Goal: Task Accomplishment & Management: Manage account settings

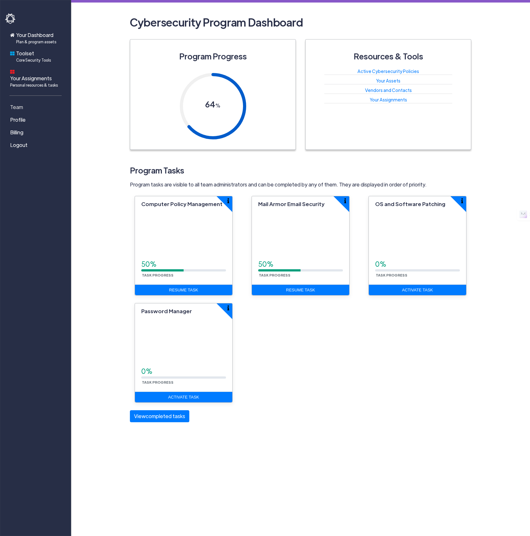
click at [15, 103] on span "Team" at bounding box center [16, 107] width 13 height 8
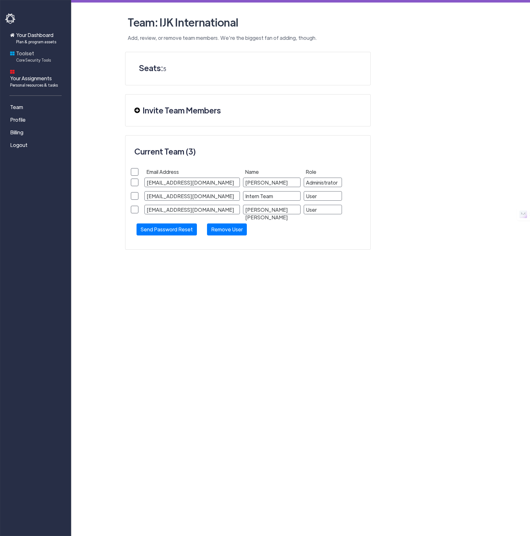
click at [29, 55] on span "Toolset Core Security Tools" at bounding box center [33, 56] width 35 height 13
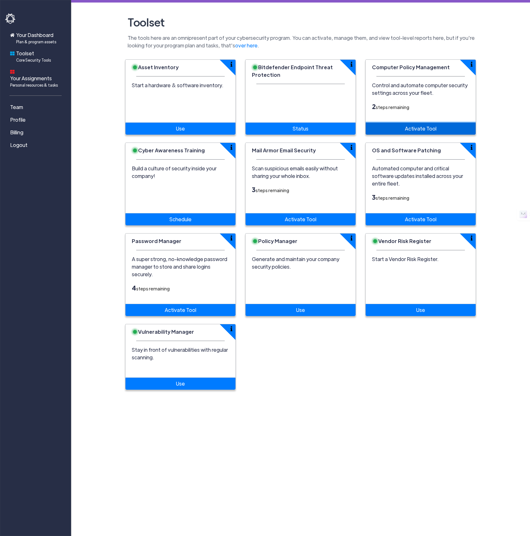
click at [427, 128] on link "Activate Tool" at bounding box center [421, 129] width 110 height 12
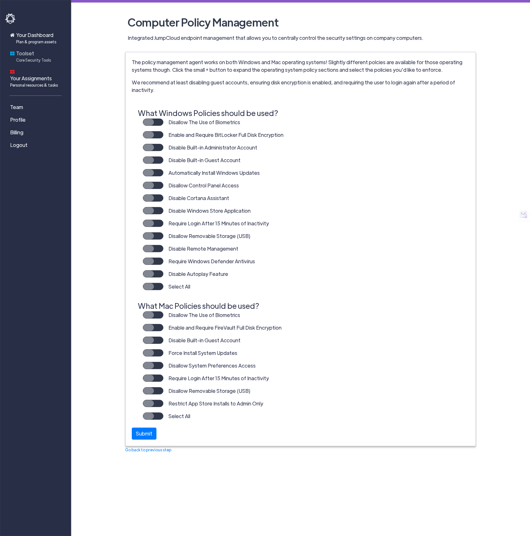
click at [25, 54] on span "Toolset Core Security Tools" at bounding box center [33, 56] width 35 height 13
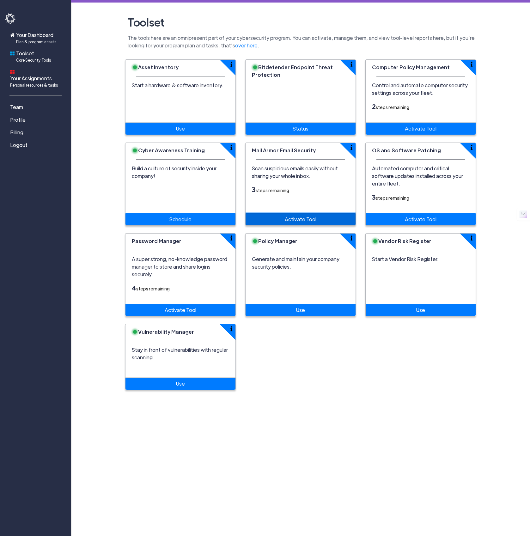
click at [302, 213] on link "Activate Tool" at bounding box center [301, 219] width 110 height 12
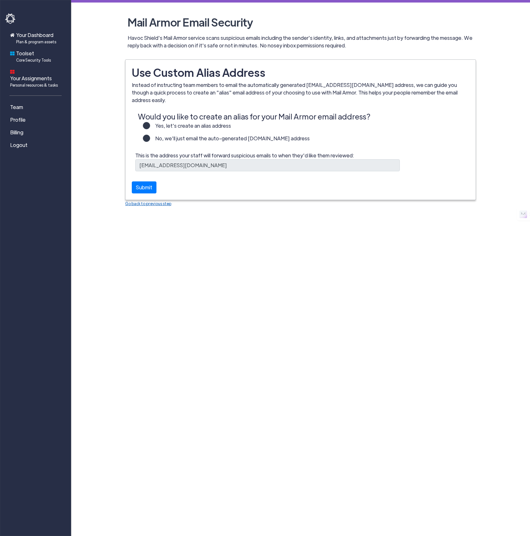
click at [140, 201] on link "Go back to previous step" at bounding box center [148, 203] width 46 height 5
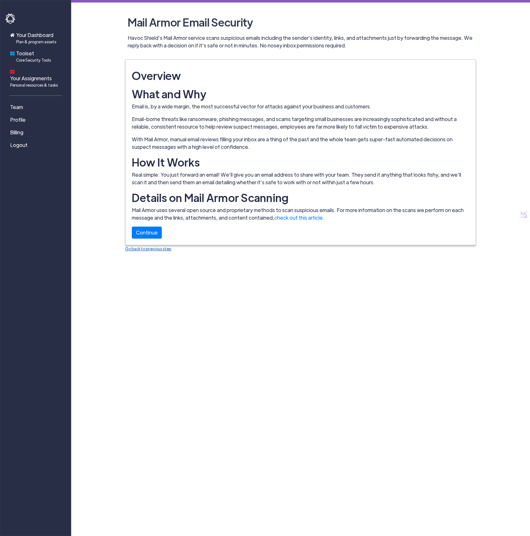
click at [148, 249] on link "Go back to previous step" at bounding box center [148, 248] width 46 height 5
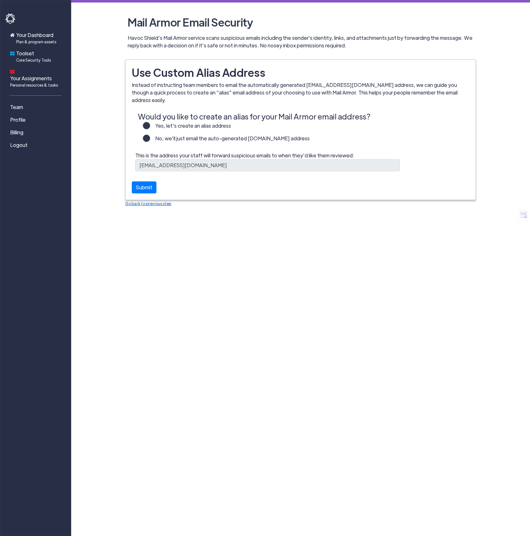
click at [147, 201] on link "Go back to previous step" at bounding box center [148, 203] width 46 height 5
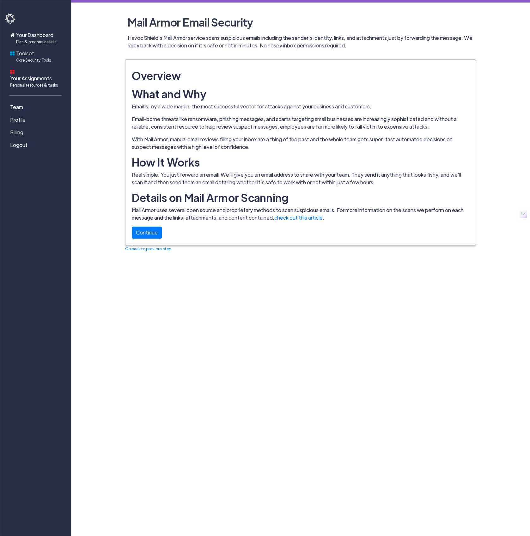
click at [40, 56] on span "Toolset Core Security Tools" at bounding box center [33, 56] width 35 height 13
click at [26, 55] on span "Toolset Core Security Tools" at bounding box center [33, 56] width 35 height 13
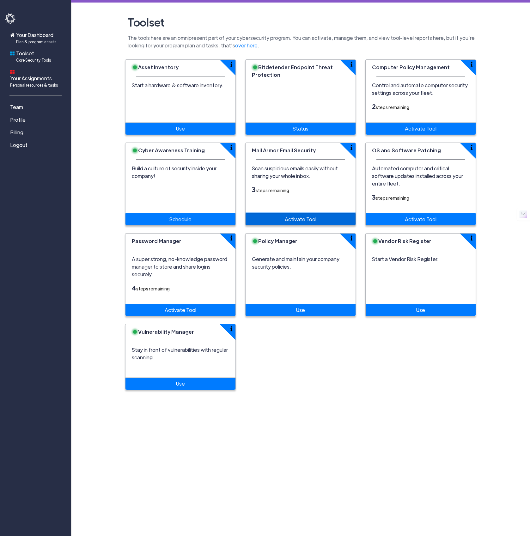
click at [297, 213] on link "Activate Tool" at bounding box center [301, 219] width 110 height 12
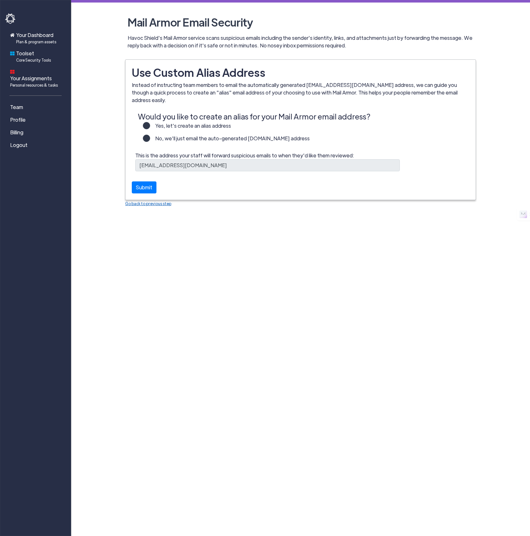
click at [144, 201] on link "Go back to previous step" at bounding box center [148, 203] width 46 height 5
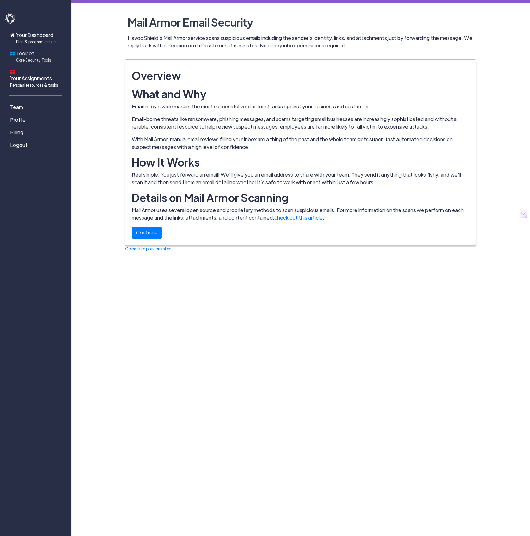
click at [23, 54] on span "Toolset Core Security Tools" at bounding box center [33, 56] width 35 height 13
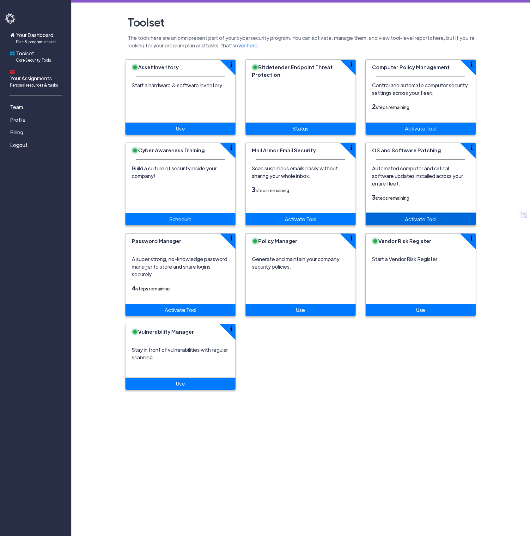
click at [416, 213] on link "Activate Tool" at bounding box center [421, 219] width 110 height 12
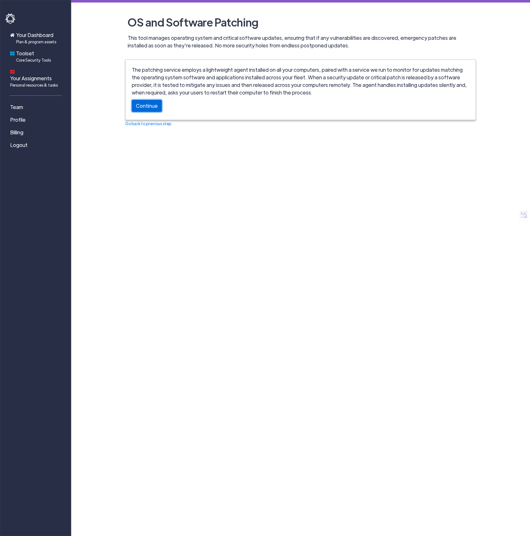
click at [148, 107] on link "Continue" at bounding box center [147, 106] width 30 height 12
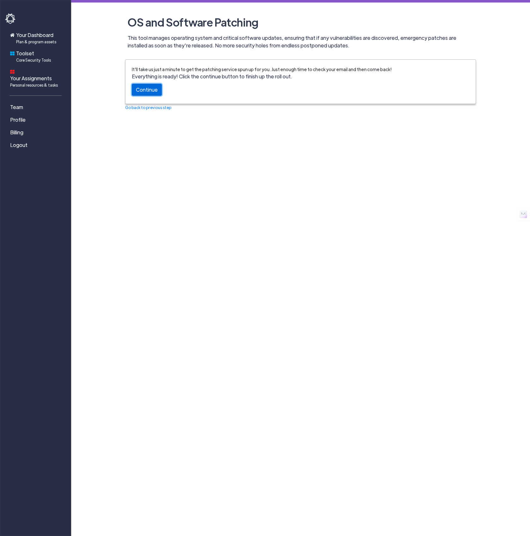
click at [144, 92] on link "Continue" at bounding box center [147, 90] width 30 height 12
click at [29, 56] on span "Toolset Core Security Tools" at bounding box center [33, 56] width 35 height 13
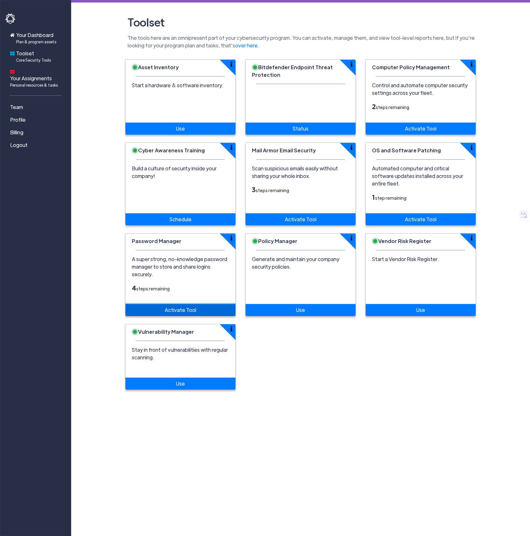
click at [187, 279] on link "Activate Tool" at bounding box center [181, 310] width 110 height 12
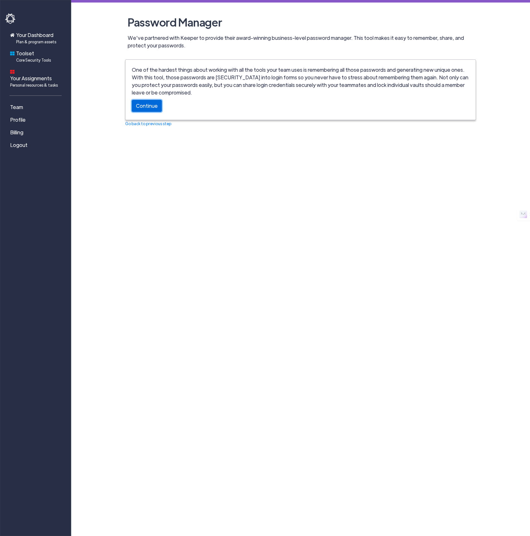
click at [142, 106] on link "Continue" at bounding box center [147, 106] width 30 height 12
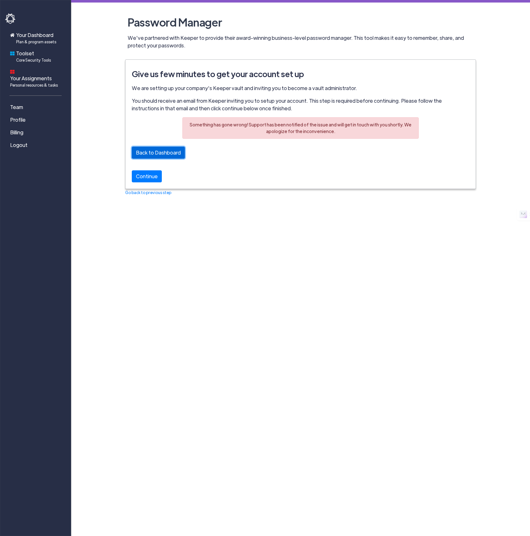
click at [150, 155] on link "Back to Dashboard" at bounding box center [158, 153] width 53 height 12
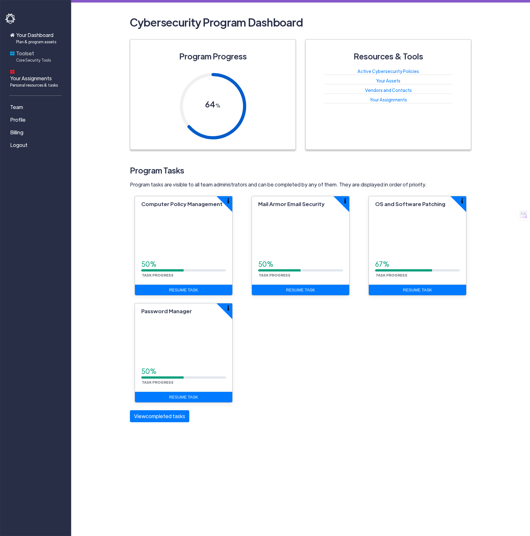
click at [28, 53] on span "Toolset Core Security Tools" at bounding box center [33, 56] width 35 height 13
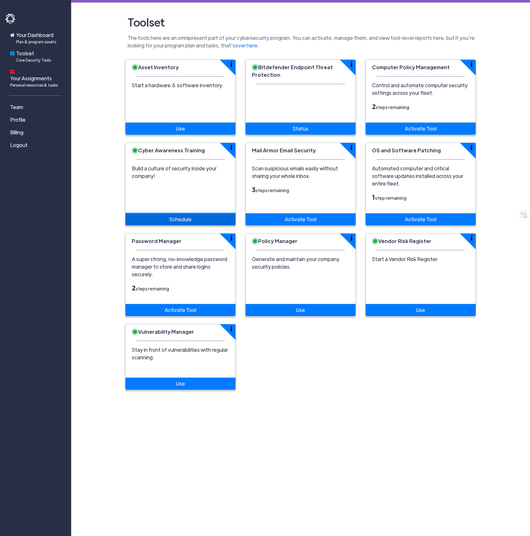
click at [181, 213] on link "Schedule" at bounding box center [181, 219] width 110 height 12
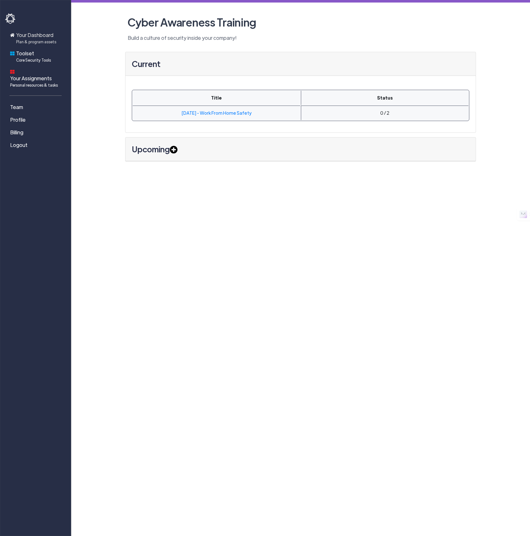
click at [32, 39] on span "Plan & program assets" at bounding box center [36, 42] width 40 height 6
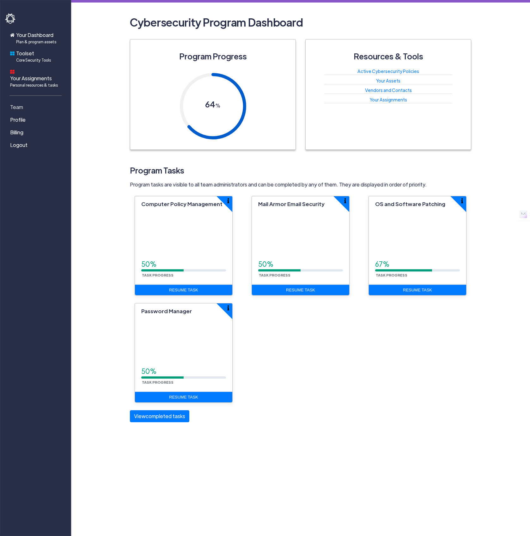
click at [23, 101] on link "Team" at bounding box center [36, 107] width 63 height 13
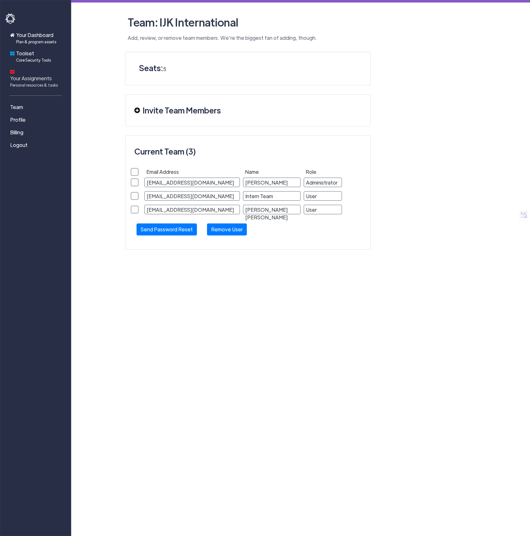
click at [32, 75] on span "Your Assignments Personal resources & tasks" at bounding box center [34, 81] width 48 height 13
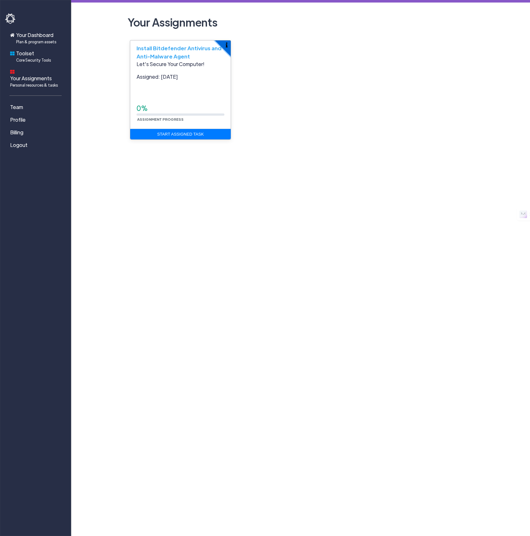
click at [229, 45] on button "button" at bounding box center [230, 40] width 31 height 31
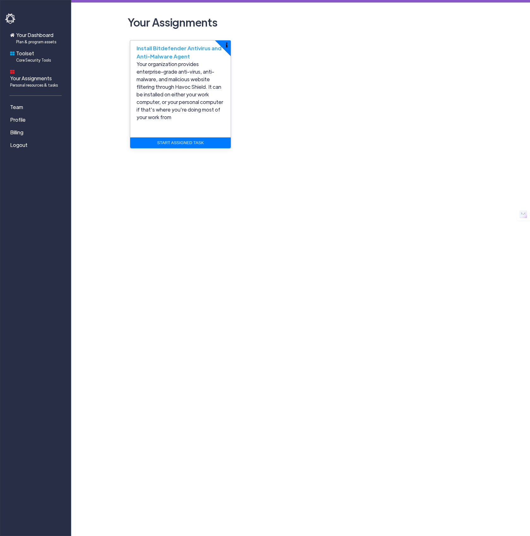
click at [320, 54] on div "Install Bitdefender Antivirus and Anti-Malware Agent Your organization provides…" at bounding box center [300, 100] width 360 height 116
click at [19, 141] on span "Logout" at bounding box center [18, 145] width 17 height 8
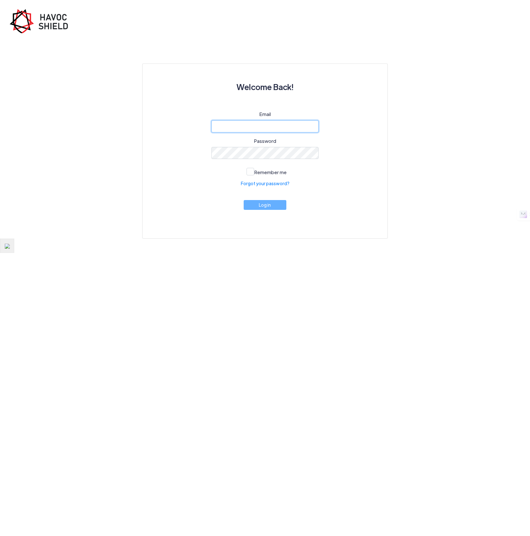
type input "[EMAIL_ADDRESS][DOMAIN_NAME]"
